Goal: Task Accomplishment & Management: Complete application form

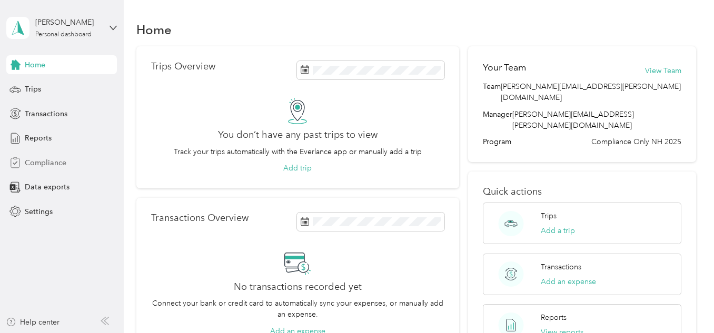
click at [71, 167] on div "Compliance" at bounding box center [61, 162] width 111 height 19
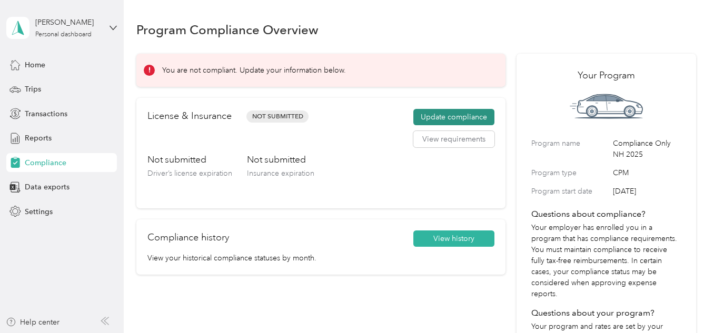
click at [457, 120] on button "Update compliance" at bounding box center [453, 117] width 81 height 17
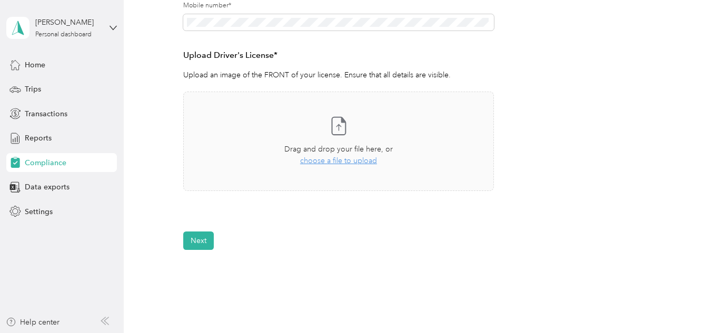
scroll to position [257, 0]
click at [353, 163] on span "choose a file to upload" at bounding box center [338, 159] width 77 height 9
